Goal: Task Accomplishment & Management: Manage account settings

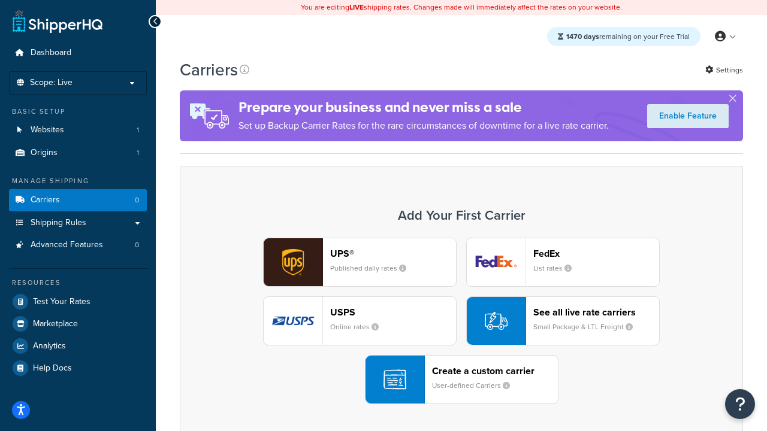
click at [461, 321] on div "UPS® Published daily rates FedEx List rates USPS Online rates See all live rate…" at bounding box center [461, 321] width 538 height 167
click at [596, 253] on header "FedEx" at bounding box center [596, 253] width 126 height 11
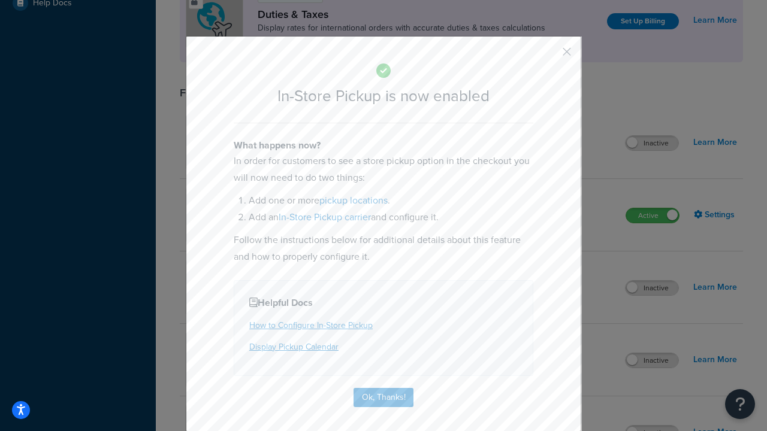
click at [549, 56] on button "button" at bounding box center [549, 56] width 3 height 3
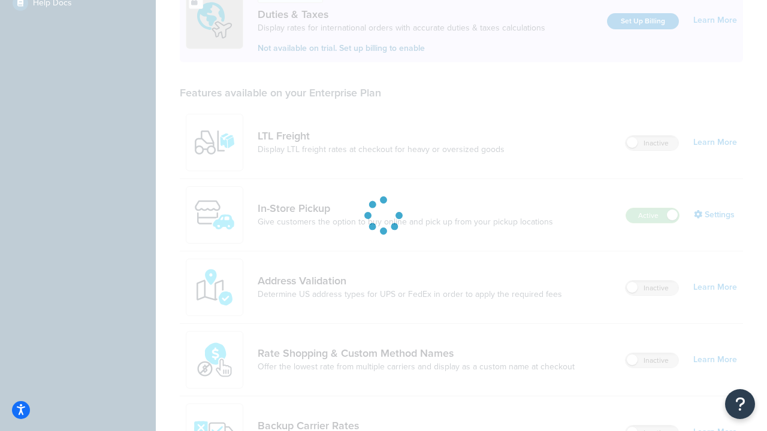
scroll to position [366, 0]
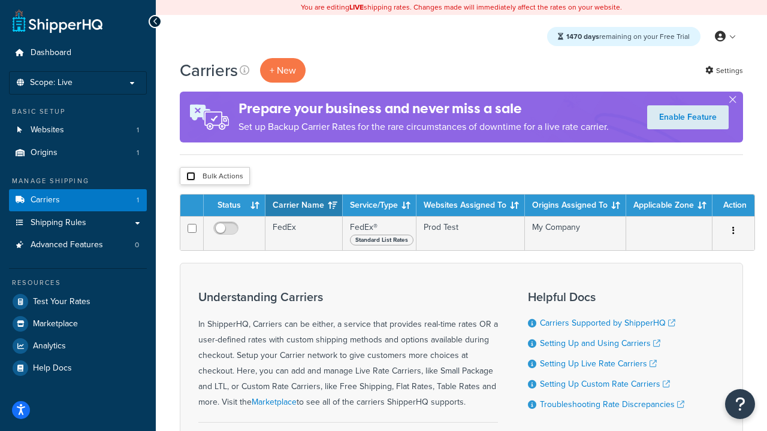
click at [191, 177] on input "checkbox" at bounding box center [190, 176] width 9 height 9
checkbox input "true"
click at [0, 0] on button "Delete" at bounding box center [0, 0] width 0 height 0
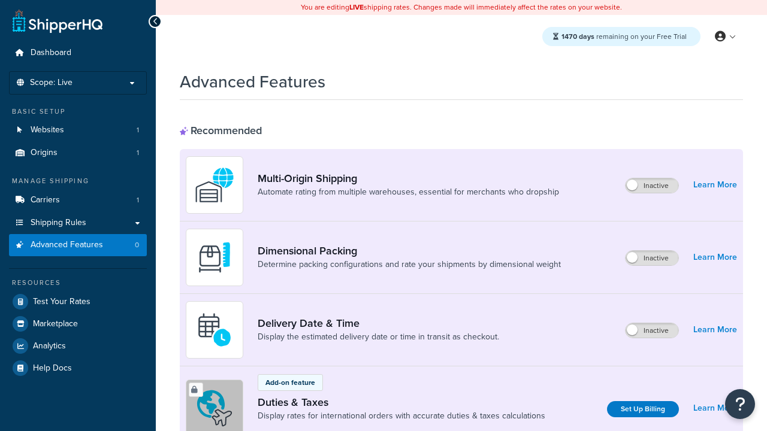
scroll to position [388, 0]
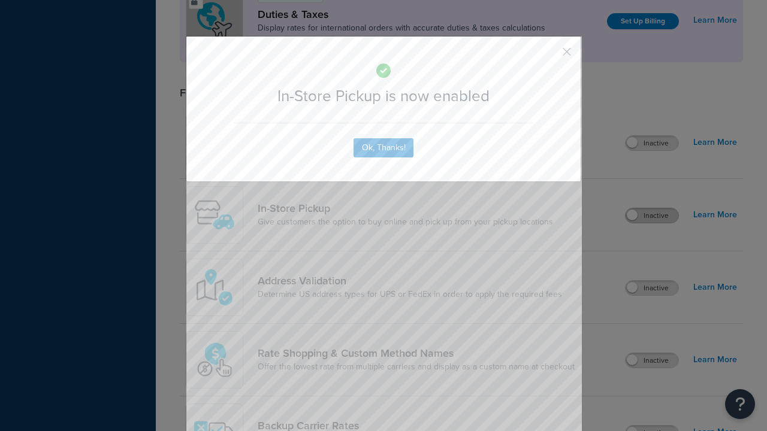
scroll to position [0, 0]
click at [549, 56] on button "button" at bounding box center [549, 56] width 3 height 3
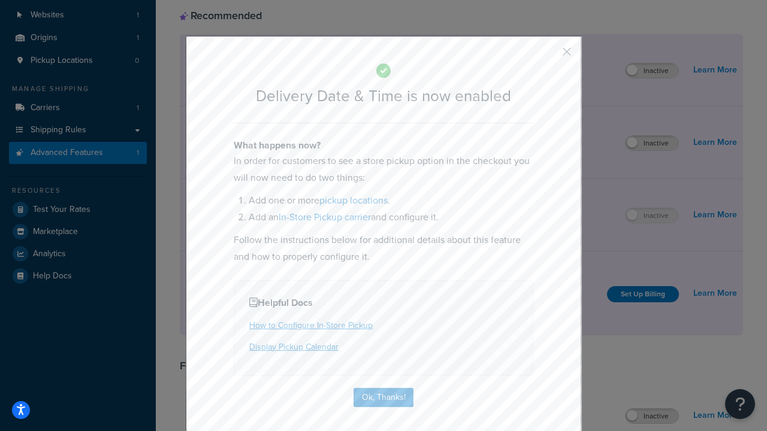
click at [549, 56] on button "button" at bounding box center [549, 56] width 3 height 3
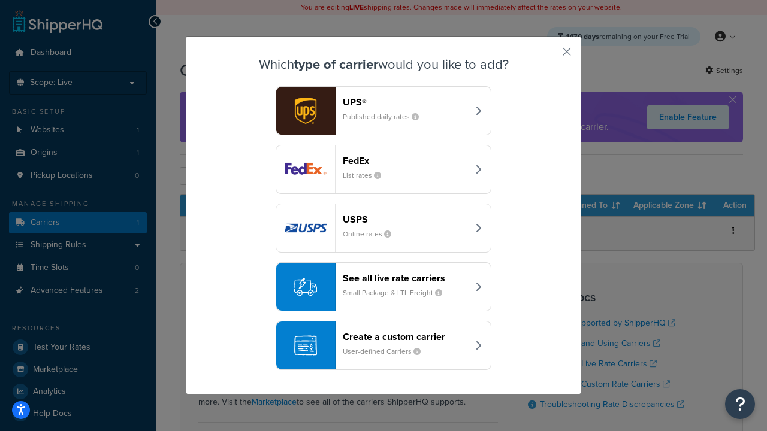
click at [384, 346] on div "Create a custom carrier User-defined Carriers" at bounding box center [405, 345] width 125 height 29
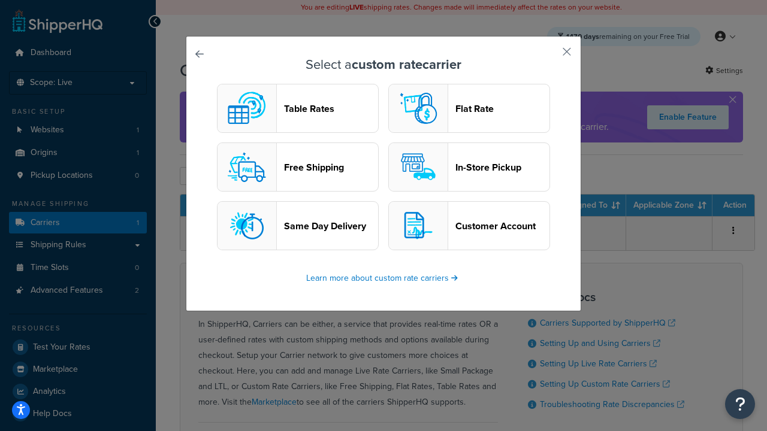
click at [469, 167] on header "In-Store Pickup" at bounding box center [502, 167] width 94 height 11
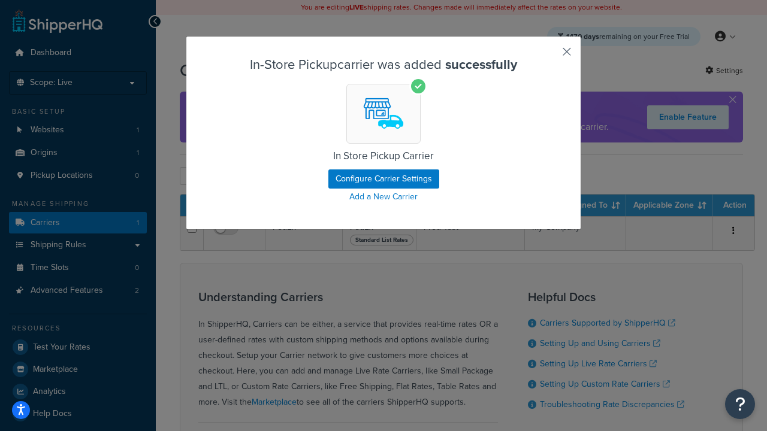
click at [549, 56] on button "button" at bounding box center [549, 56] width 3 height 3
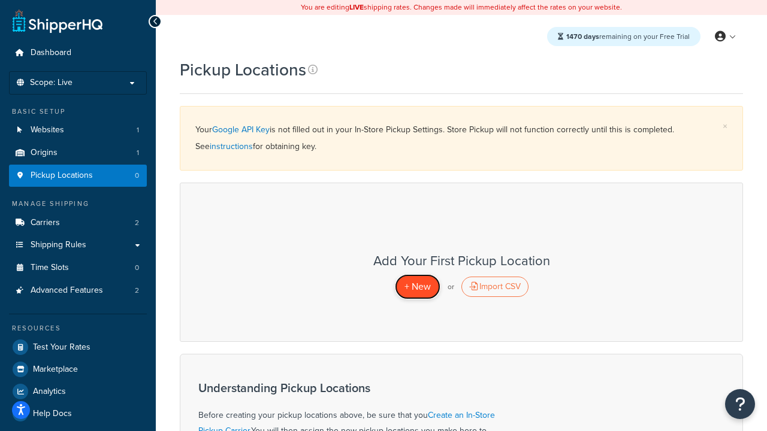
click at [417, 286] on span "+ New" at bounding box center [417, 287] width 26 height 14
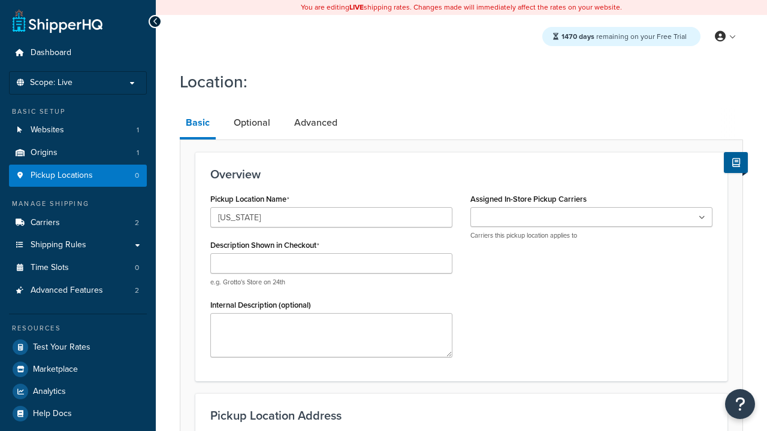
type input "[US_STATE]"
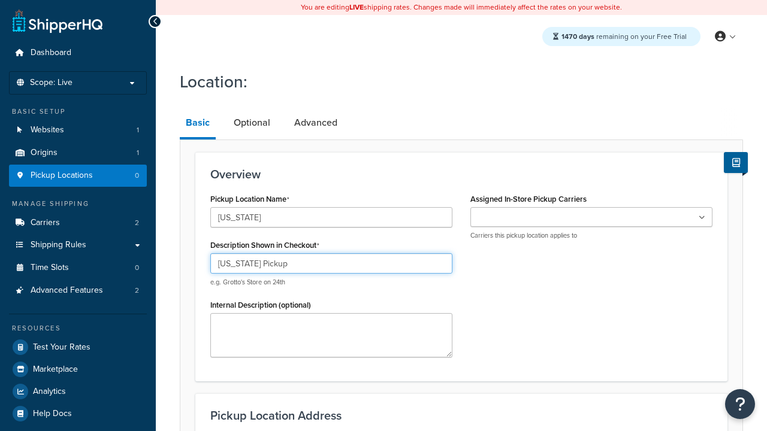
type input "California Pickup"
click at [591, 218] on ul at bounding box center [591, 217] width 242 height 20
type input "3385 Michelson Drive"
type input "Suite B"
type input "Irvine"
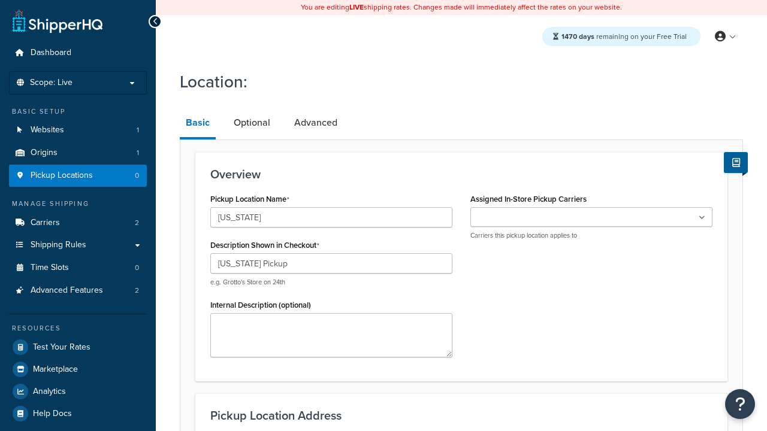
select select "5"
type input "Irvine"
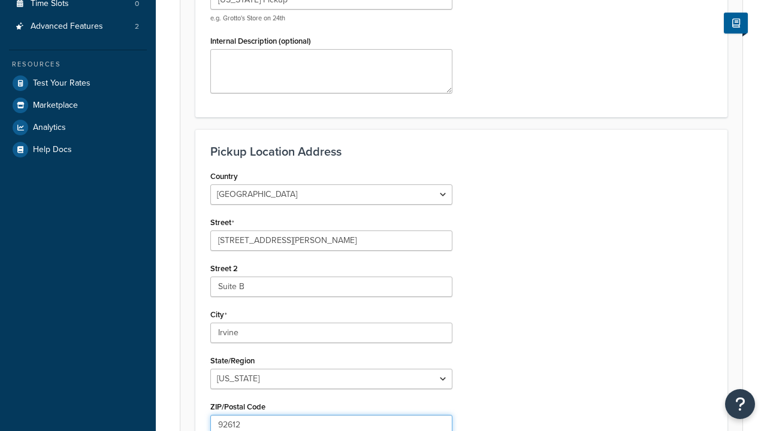
type input "92612"
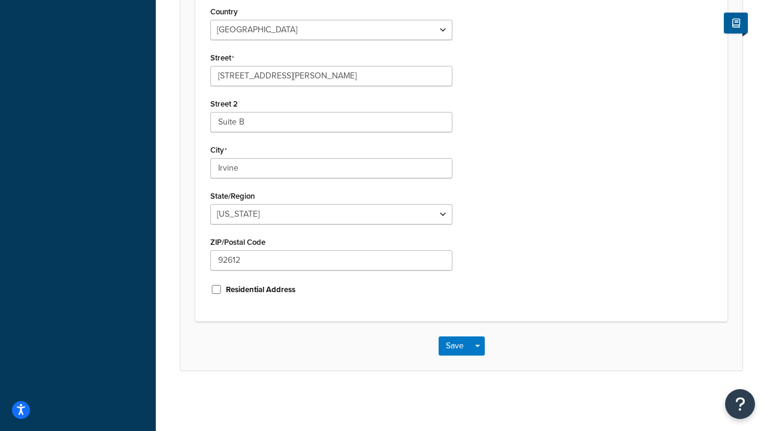
scroll to position [0, 0]
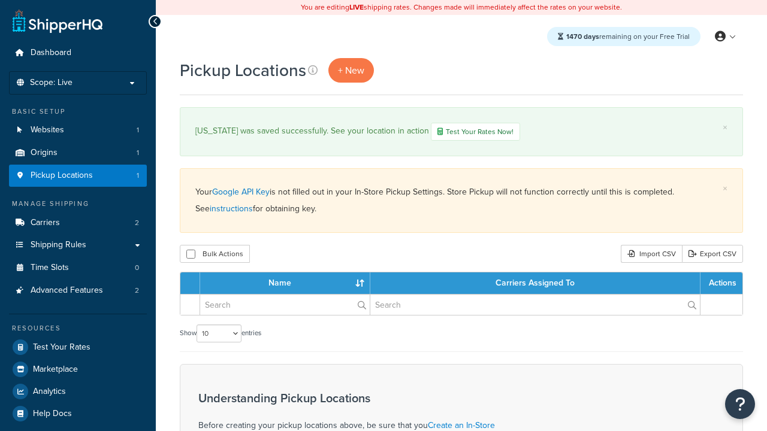
click at [285, 285] on th "Name" at bounding box center [285, 284] width 170 height 22
click at [535, 285] on th "Carriers Assigned To" at bounding box center [535, 284] width 330 height 22
click at [721, 285] on th "Actions" at bounding box center [721, 284] width 42 height 22
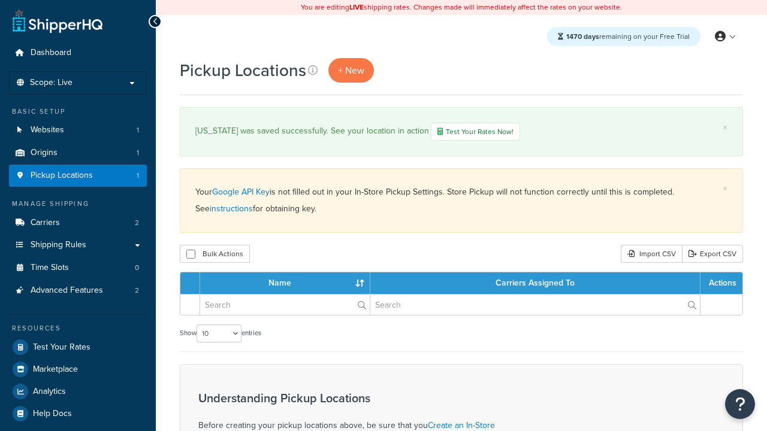
click at [721, 285] on th "Actions" at bounding box center [721, 284] width 42 height 22
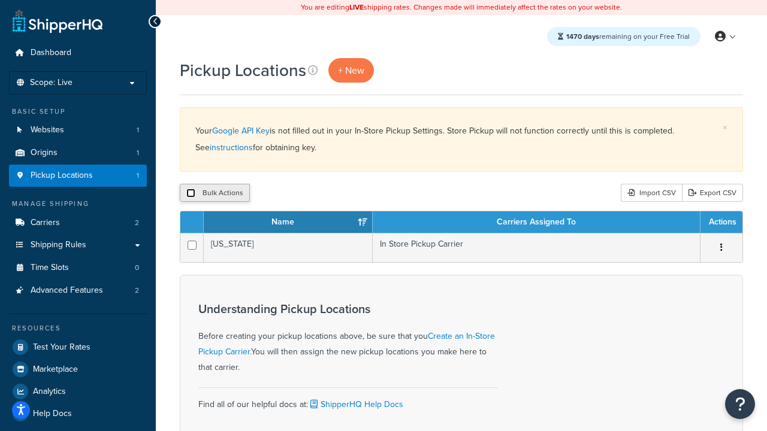
click at [191, 194] on input "checkbox" at bounding box center [190, 193] width 9 height 9
checkbox input "true"
click at [322, 194] on button "Delete" at bounding box center [319, 193] width 41 height 18
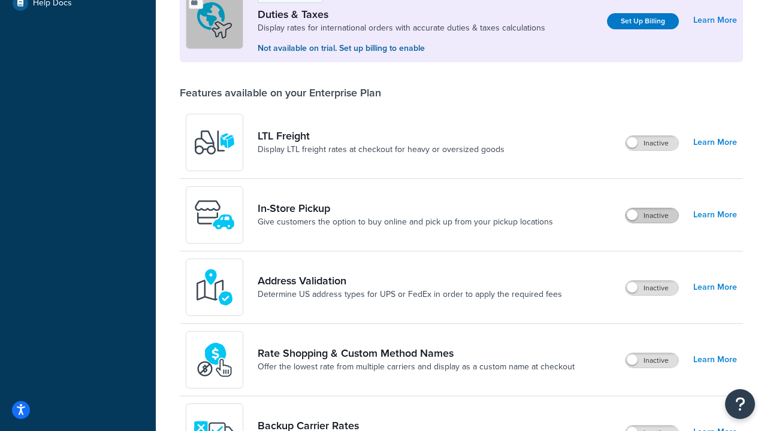
scroll to position [366, 0]
